Goal: Check status: Check status

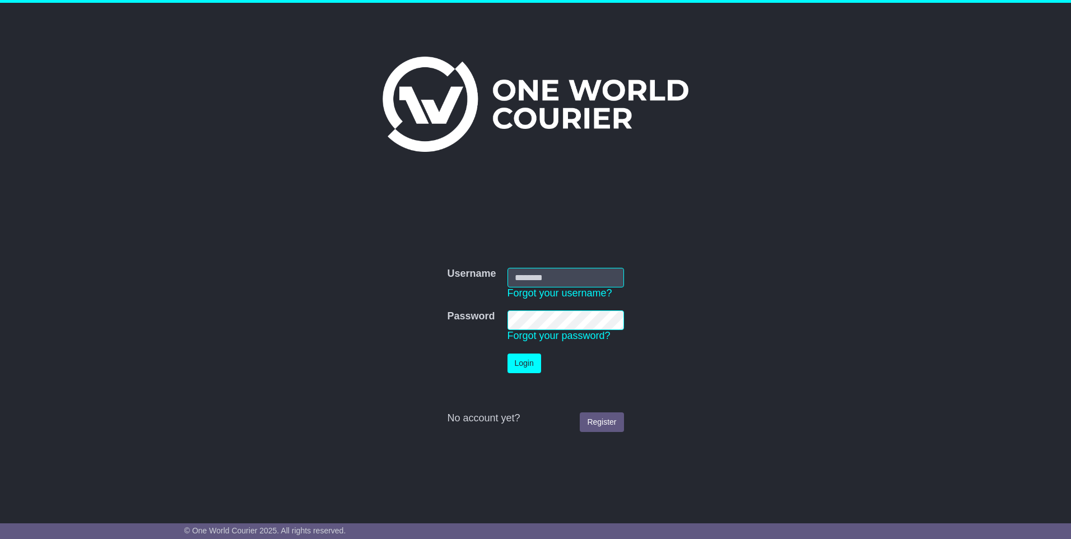
type input "**********"
click at [518, 366] on button "Login" at bounding box center [525, 363] width 34 height 20
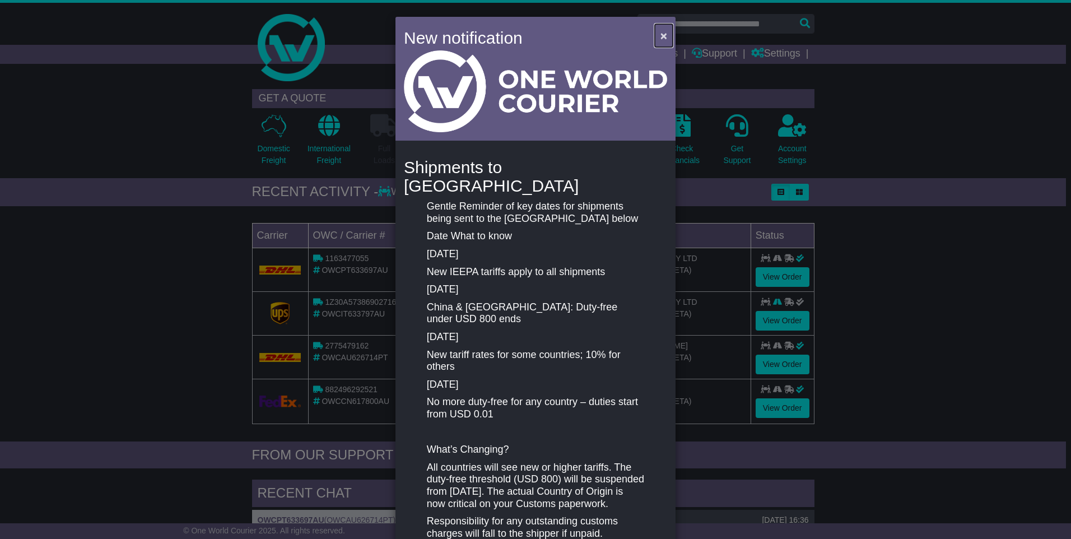
click at [660, 34] on span "×" at bounding box center [663, 35] width 7 height 13
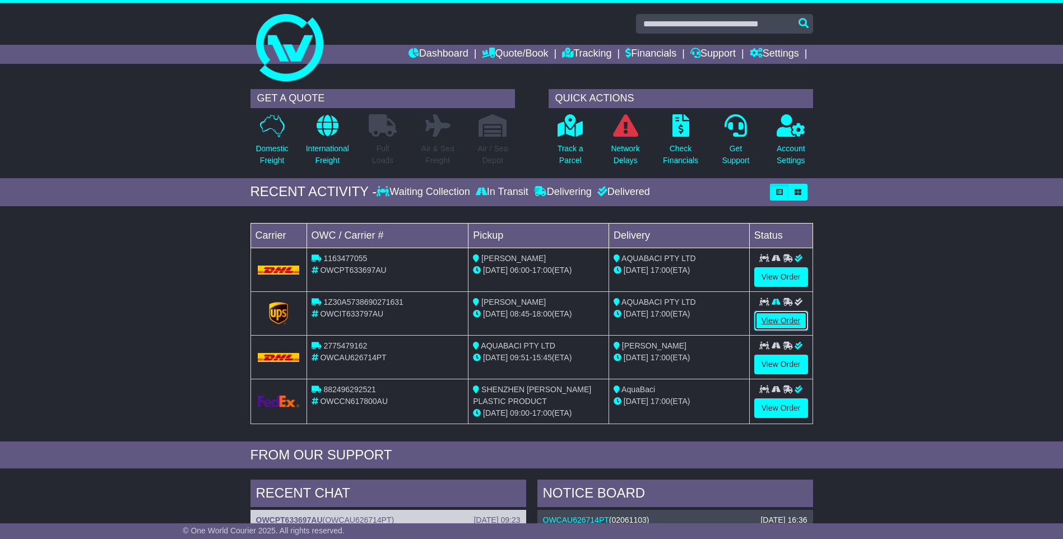
click at [777, 322] on link "View Order" at bounding box center [781, 321] width 54 height 20
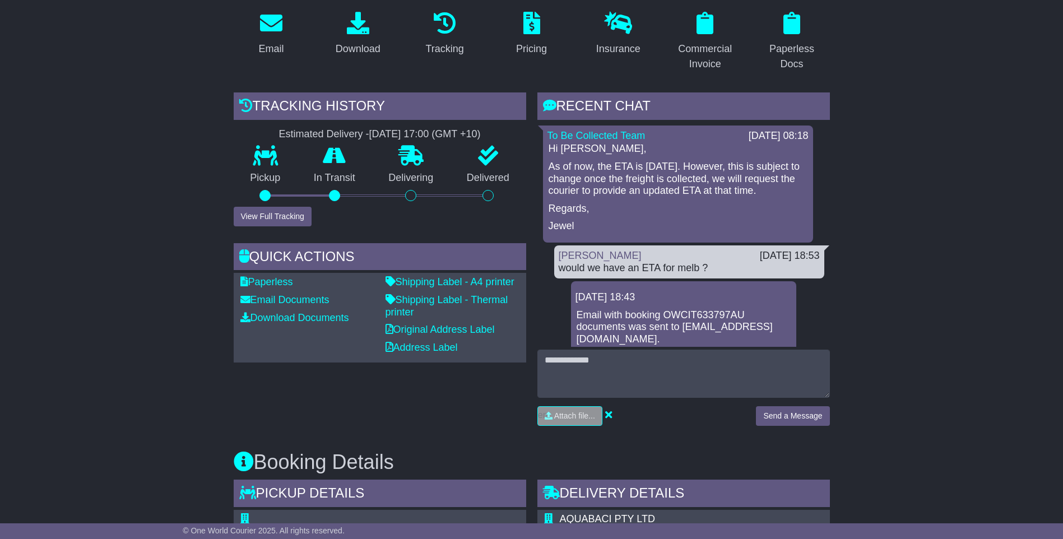
scroll to position [168, 0]
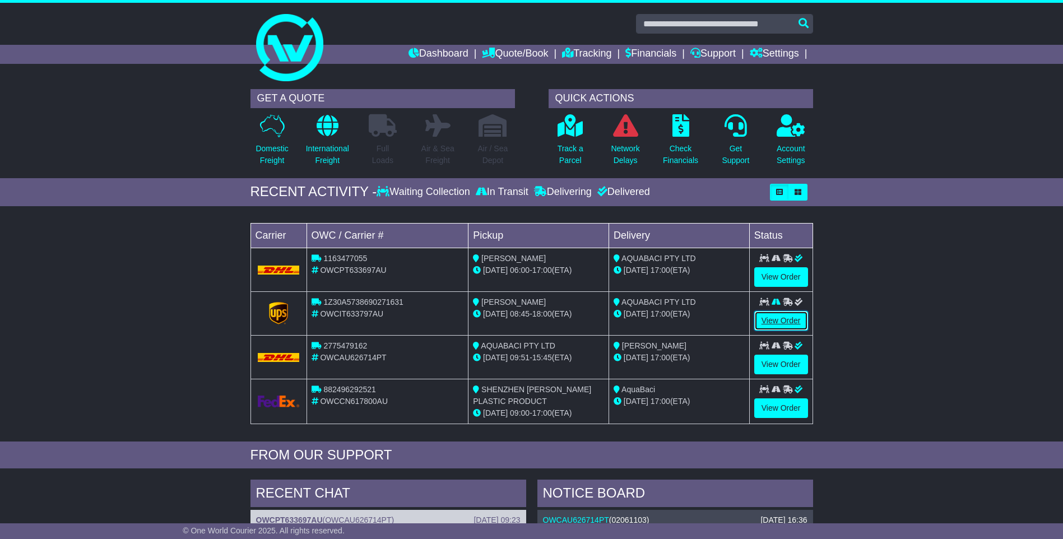
click at [788, 320] on link "View Order" at bounding box center [781, 321] width 54 height 20
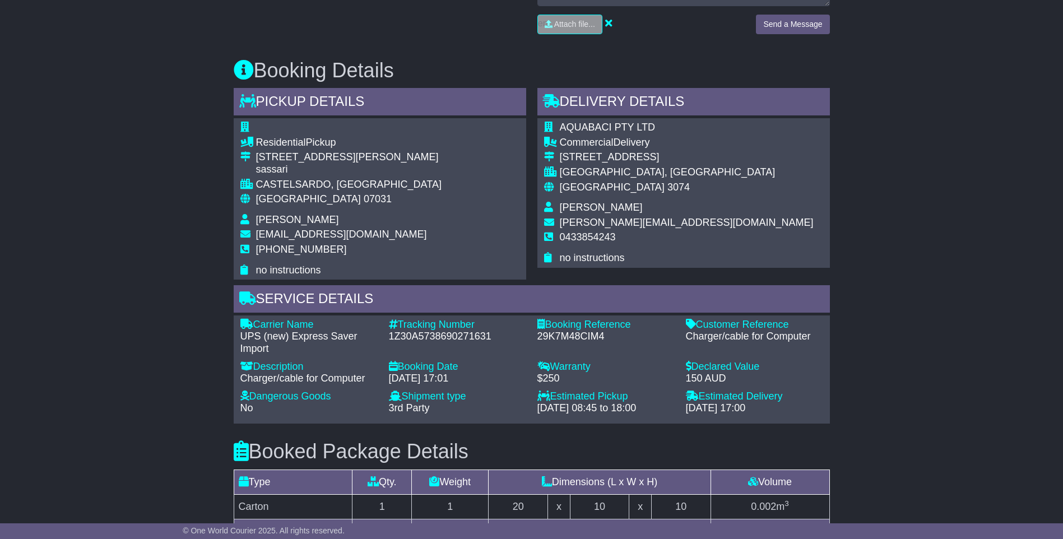
scroll to position [560, 0]
